Goal: Check status

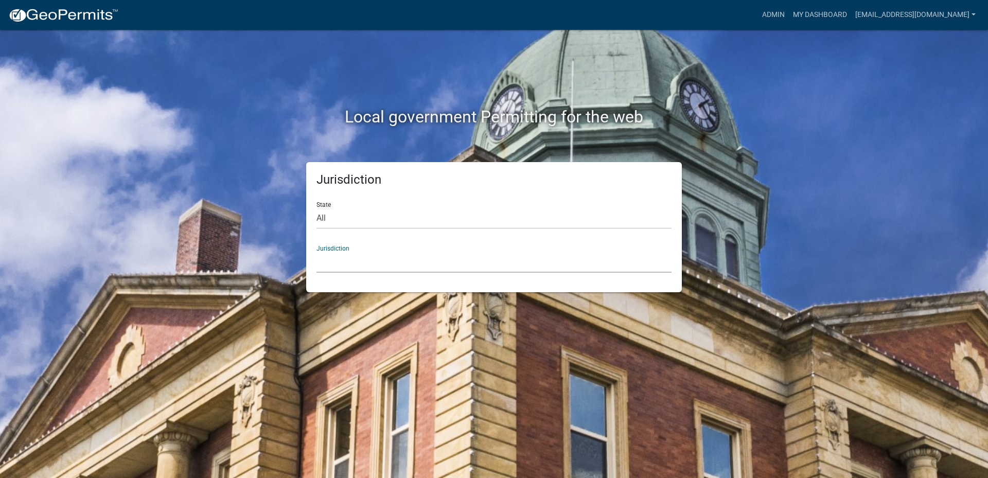
click at [352, 256] on select "[GEOGRAPHIC_DATA], [US_STATE] [GEOGRAPHIC_DATA], [US_STATE][PERSON_NAME][GEOGRA…" at bounding box center [494, 262] width 355 height 21
click at [903, 201] on div "Local government Permitting for the web Jurisdiction State All [US_STATE] [US_S…" at bounding box center [494, 239] width 988 height 478
click at [825, 16] on link "My Dashboard" at bounding box center [820, 15] width 62 height 20
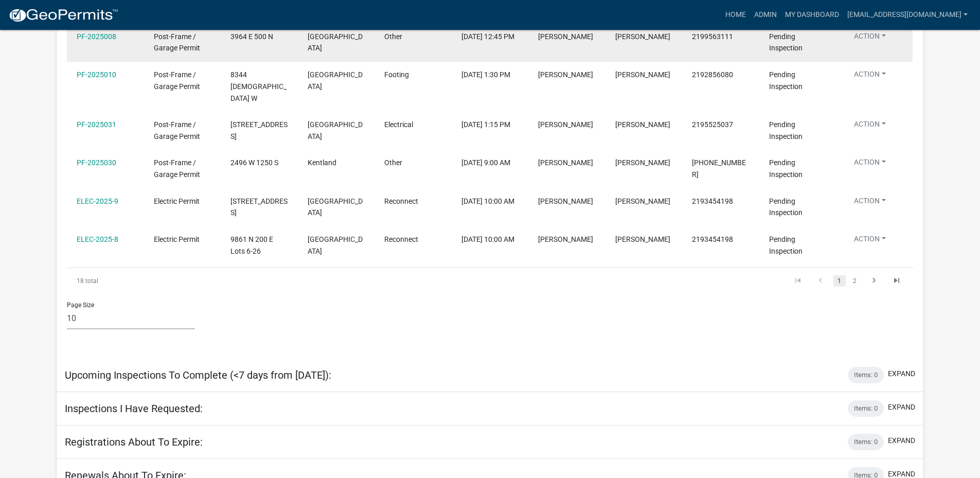
scroll to position [928, 0]
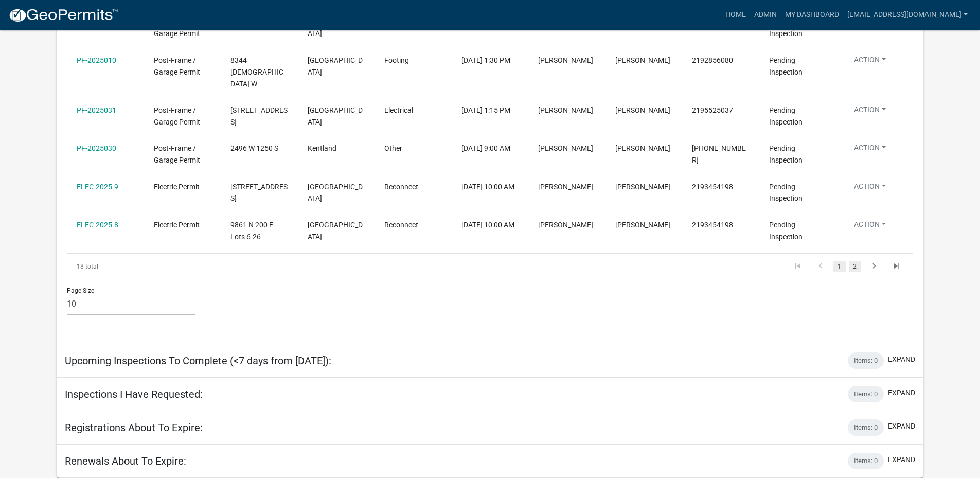
click at [854, 266] on link "2" at bounding box center [855, 266] width 12 height 11
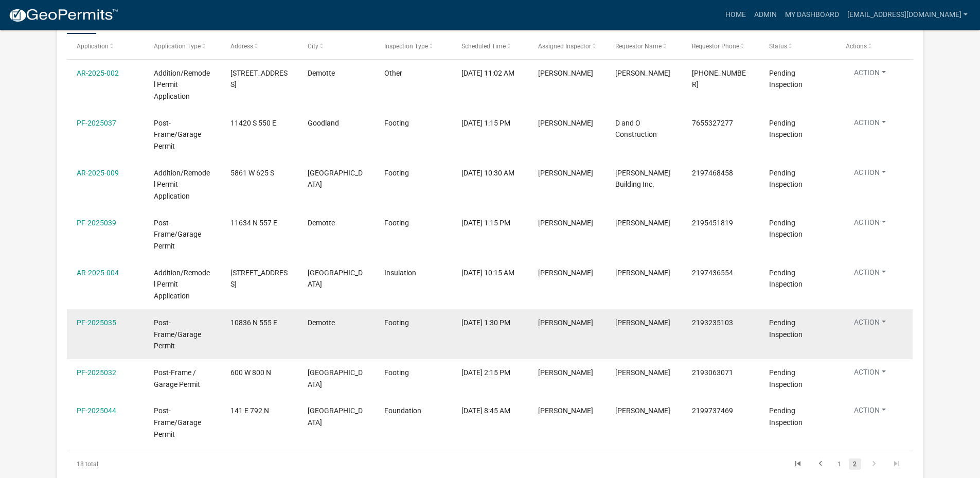
scroll to position [934, 0]
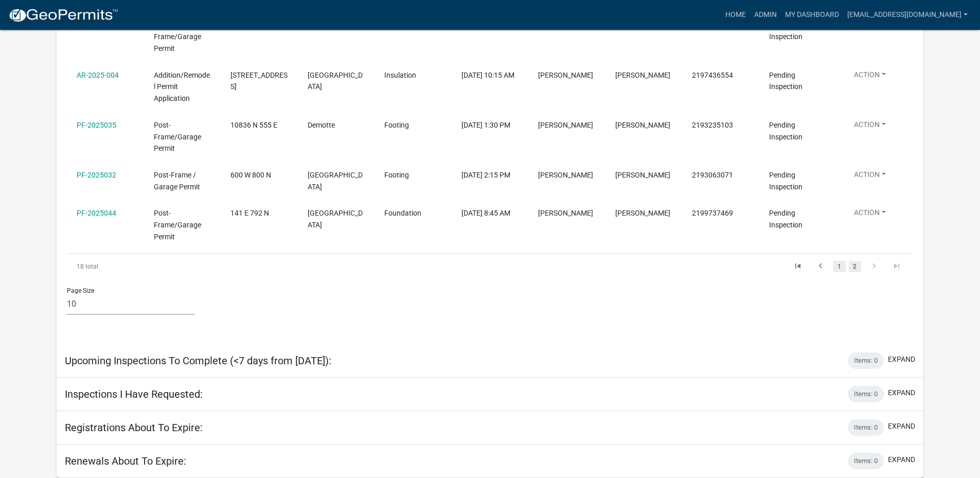
click at [844, 267] on link "1" at bounding box center [840, 266] width 12 height 11
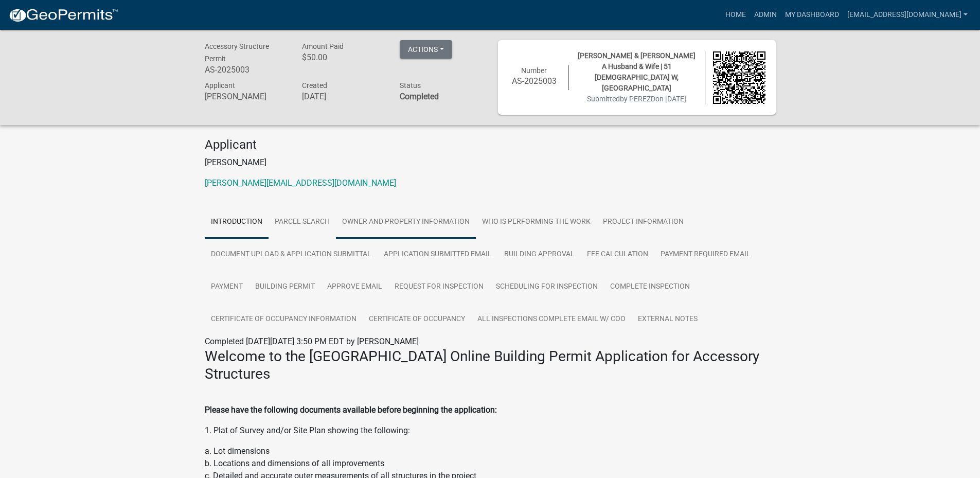
click at [420, 217] on link "Owner and Property Information" at bounding box center [406, 222] width 140 height 33
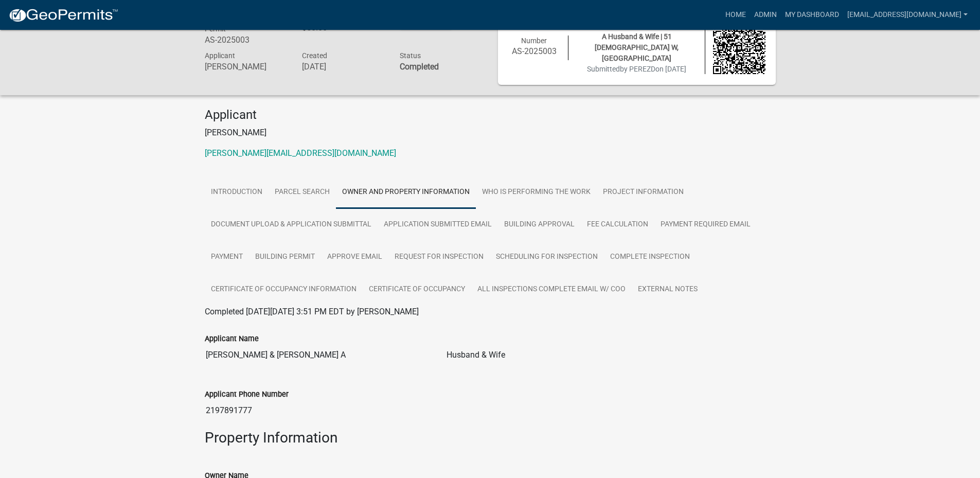
scroll to position [28, 0]
click at [568, 186] on link "Who is Performing the Work" at bounding box center [536, 194] width 121 height 33
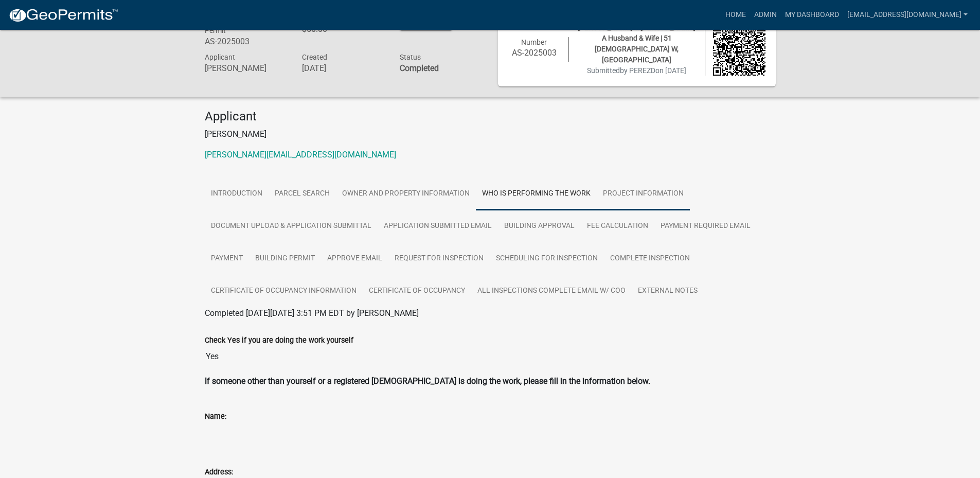
click at [634, 194] on link "Project Information" at bounding box center [643, 194] width 93 height 33
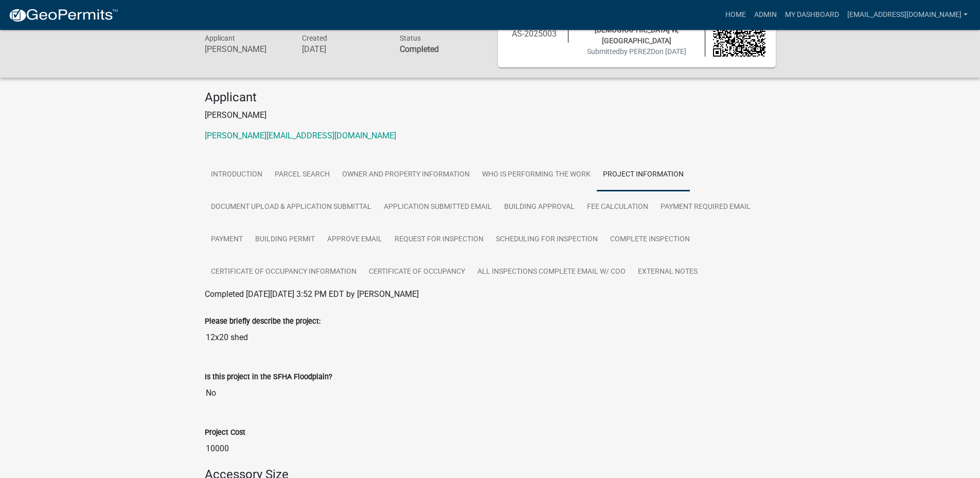
scroll to position [0, 0]
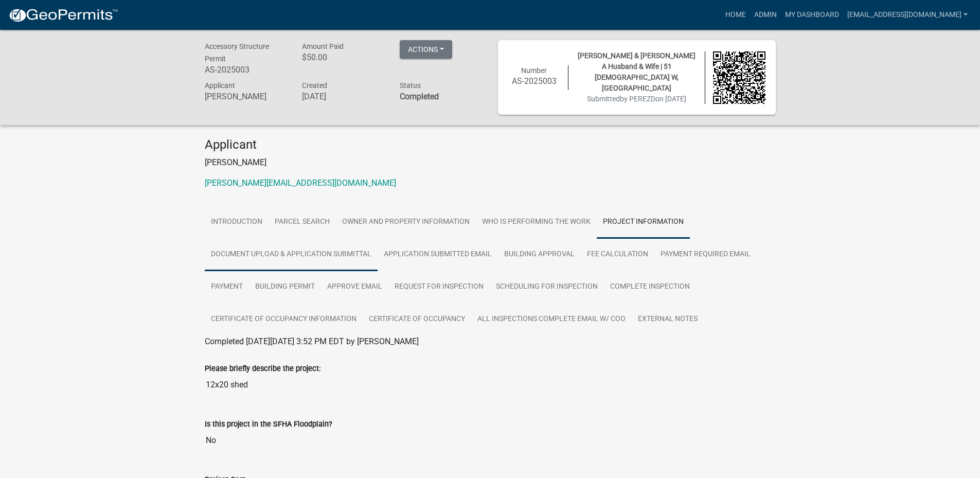
click at [286, 250] on link "Document Upload & Application Submittal" at bounding box center [291, 254] width 173 height 33
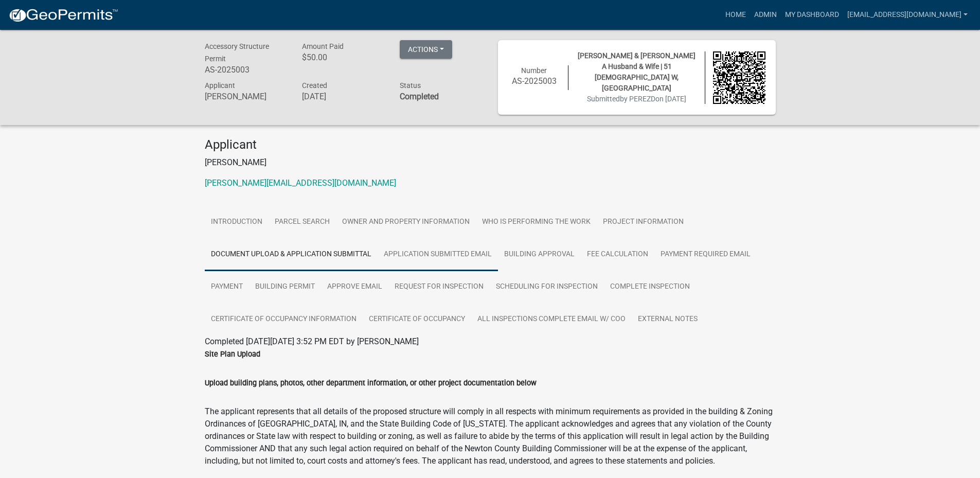
click at [450, 254] on link "Application Submitted Email" at bounding box center [438, 254] width 120 height 33
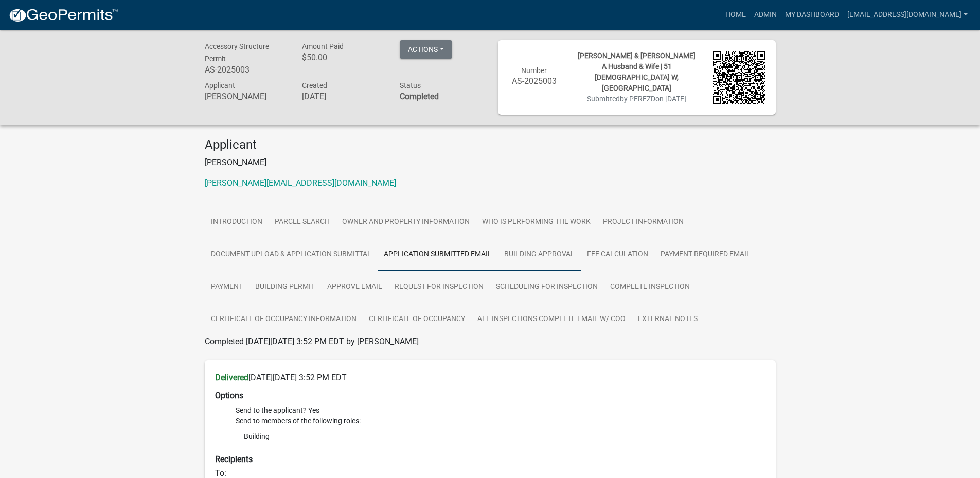
click at [546, 252] on link "Building Approval" at bounding box center [539, 254] width 83 height 33
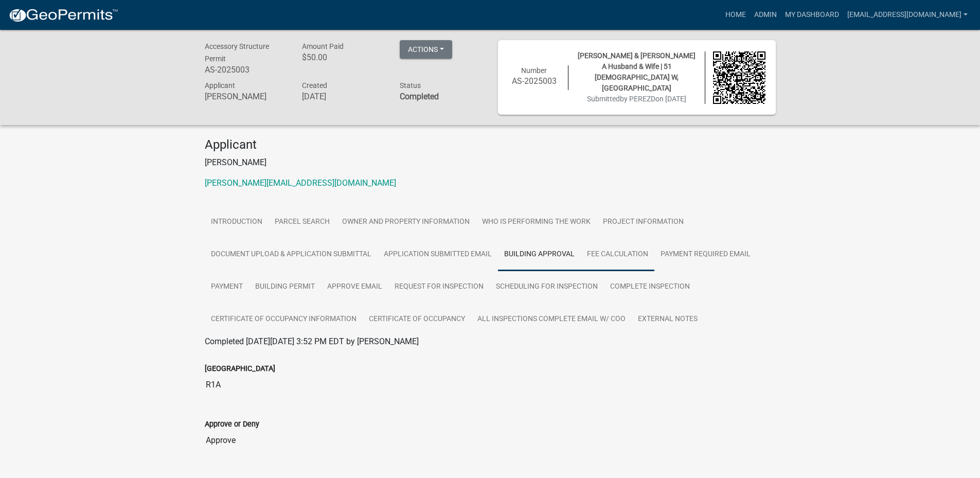
click at [634, 259] on link "Fee Calculation" at bounding box center [618, 254] width 74 height 33
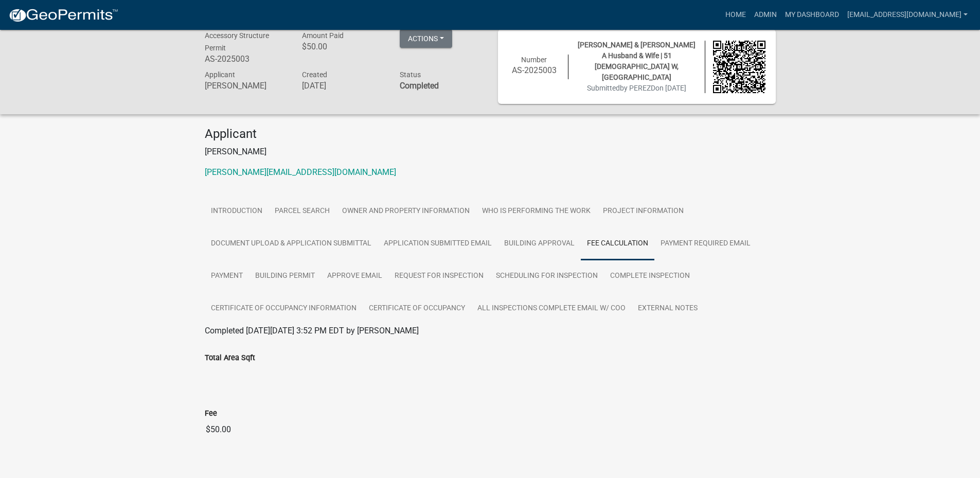
scroll to position [30, 0]
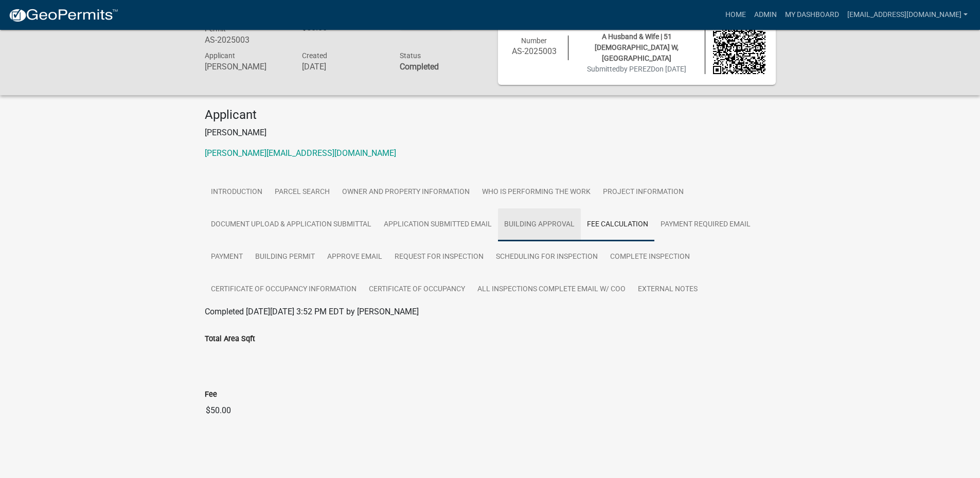
click at [535, 227] on link "Building Approval" at bounding box center [539, 224] width 83 height 33
click at [451, 228] on link "Application Submitted Email" at bounding box center [438, 224] width 120 height 33
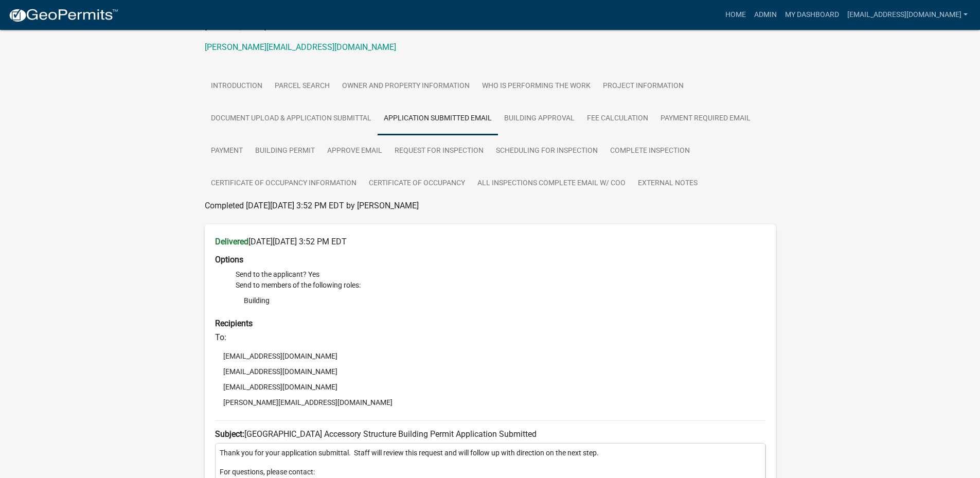
scroll to position [154, 0]
